Goal: Navigation & Orientation: Find specific page/section

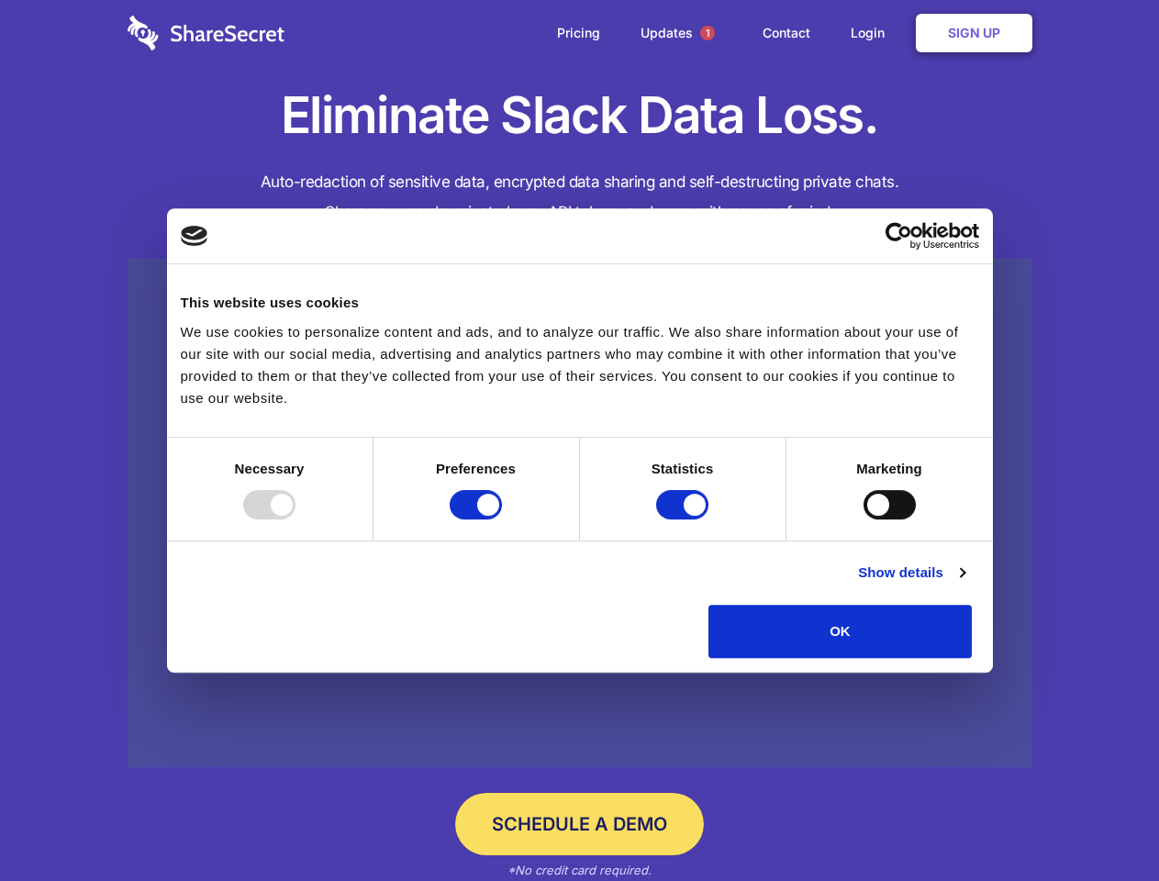
click at [296, 519] on div at bounding box center [269, 504] width 52 height 29
click at [502, 519] on input "Preferences" at bounding box center [476, 504] width 52 height 29
checkbox input "false"
click at [685, 519] on input "Statistics" at bounding box center [682, 504] width 52 height 29
checkbox input "false"
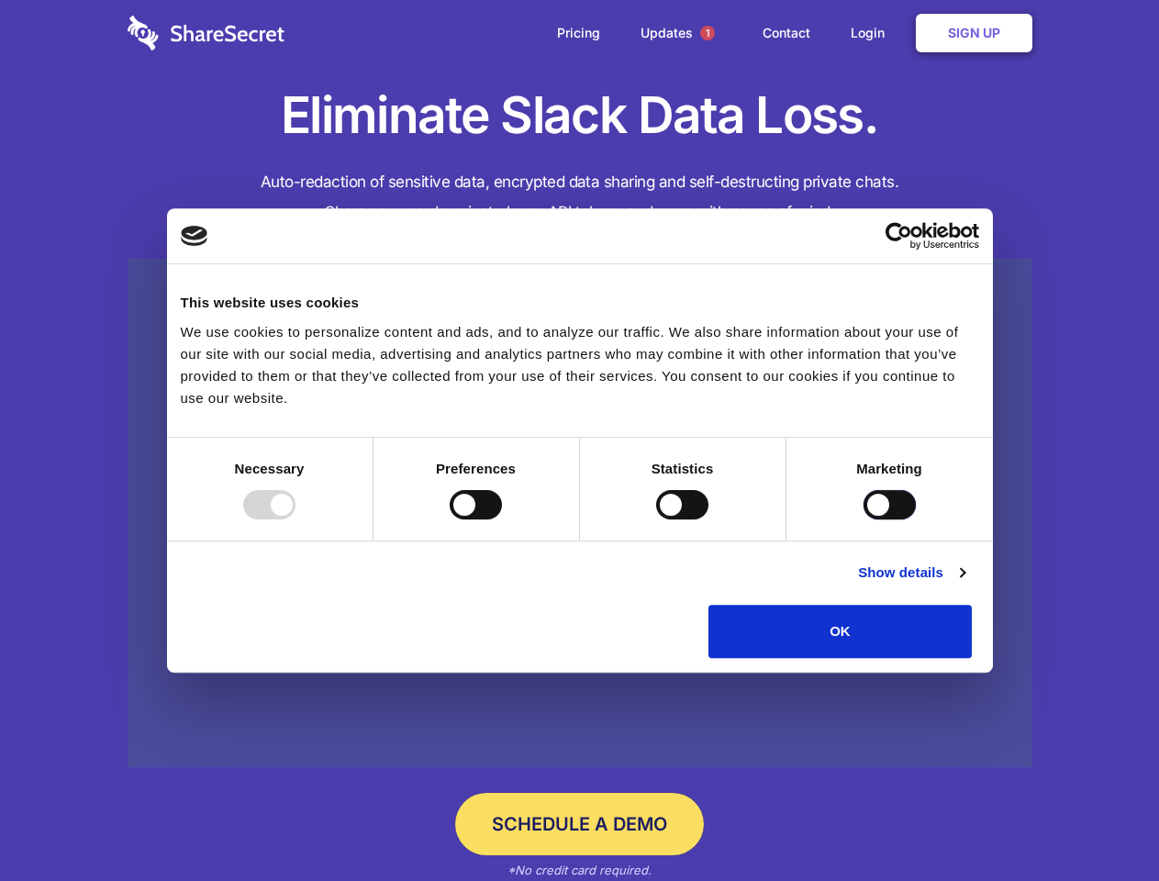
click at [864, 519] on input "Marketing" at bounding box center [890, 504] width 52 height 29
checkbox input "true"
click at [965, 584] on link "Show details" at bounding box center [911, 573] width 106 height 22
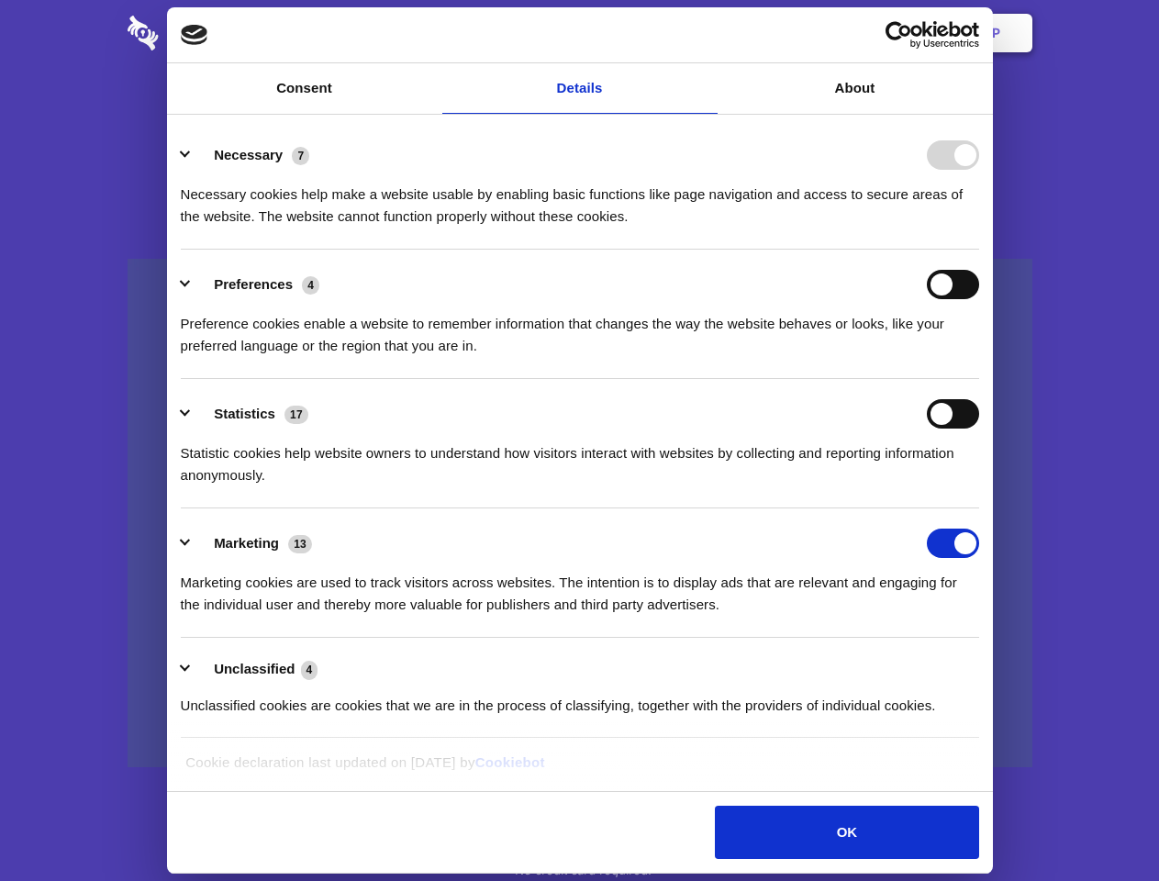
click at [979, 250] on li "Necessary 7 Necessary cookies help make a website usable by enabling basic func…" at bounding box center [580, 184] width 798 height 129
click at [707, 33] on span "1" at bounding box center [707, 33] width 15 height 15
